Goal: Check status

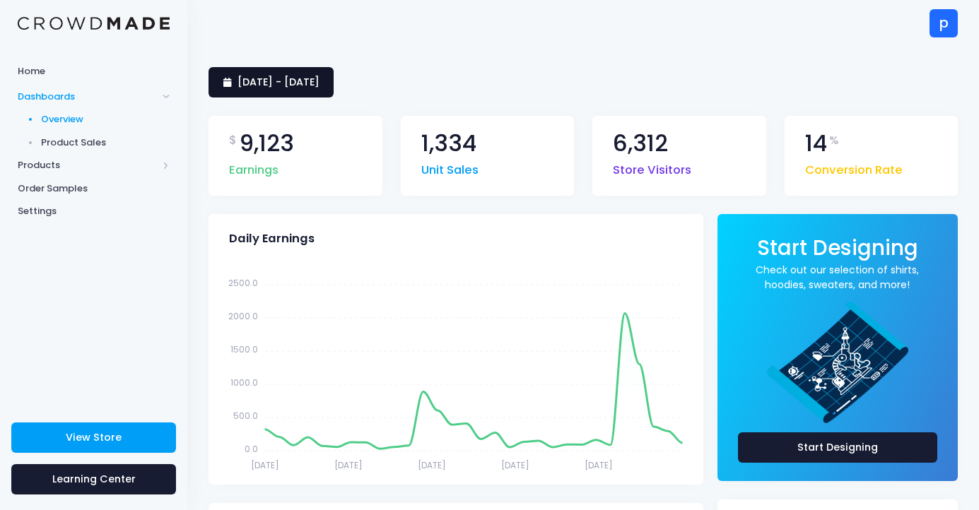
click at [334, 69] on link "20 July 2025 - 18 August 2025" at bounding box center [271, 82] width 125 height 30
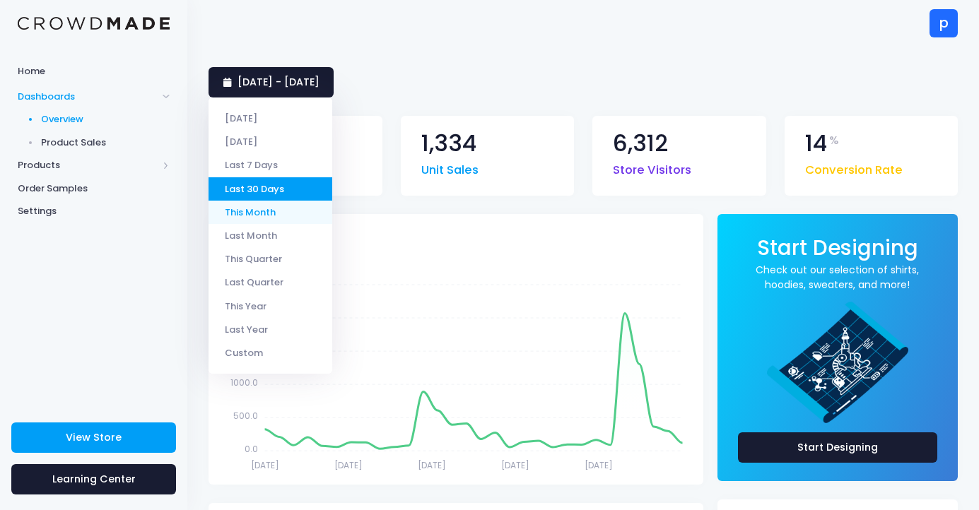
click at [290, 209] on li "This Month" at bounding box center [271, 212] width 124 height 23
